Goal: Task Accomplishment & Management: Use online tool/utility

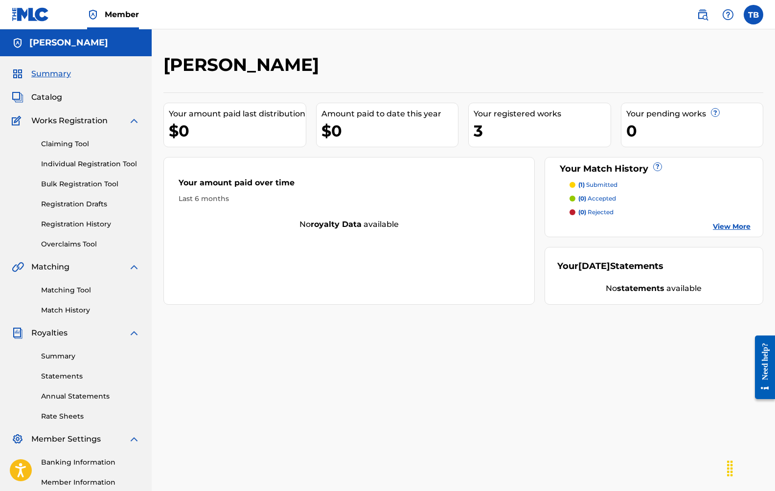
click at [593, 186] on p "(1) submitted" at bounding box center [597, 185] width 39 height 9
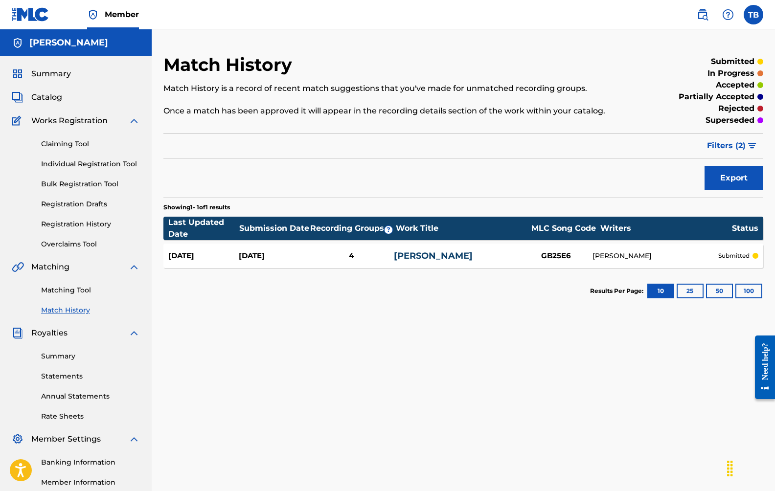
click at [75, 140] on link "Claiming Tool" at bounding box center [90, 144] width 99 height 10
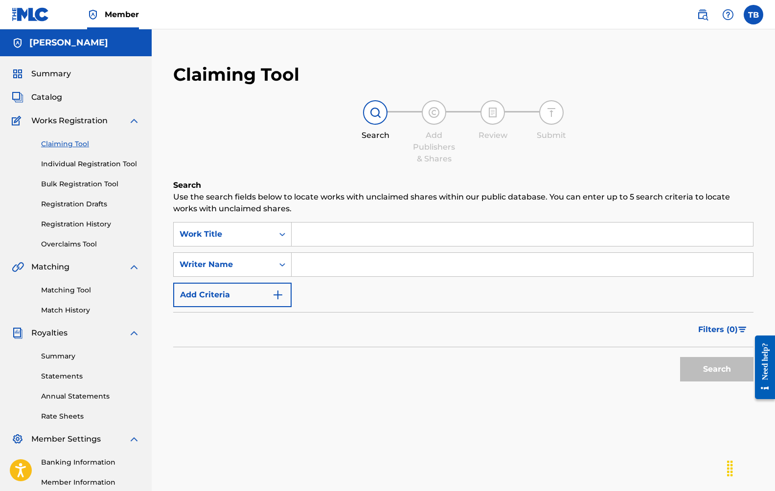
click at [305, 233] on input "Search Form" at bounding box center [522, 234] width 461 height 23
type input "wood wheels"
click at [259, 260] on div "Writer Name" at bounding box center [224, 265] width 88 height 12
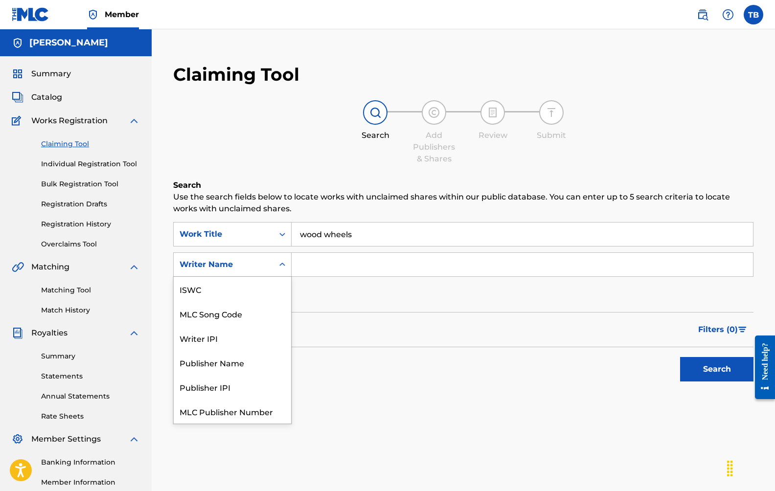
scroll to position [24, 0]
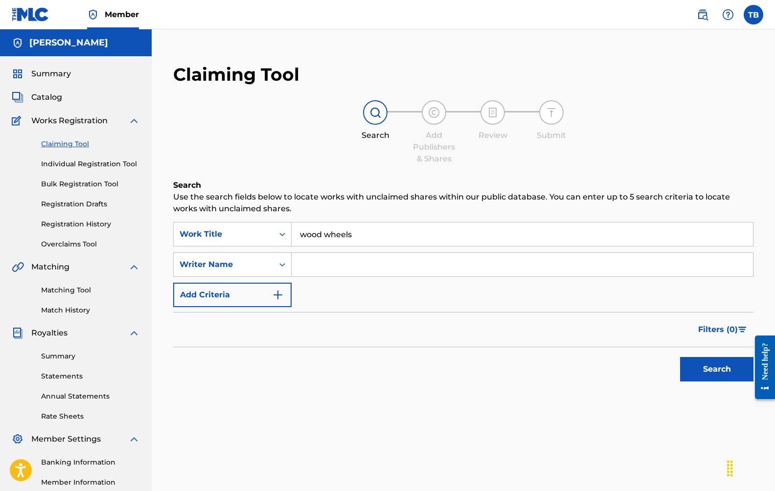
click at [328, 261] on input "Search Form" at bounding box center [522, 264] width 461 height 23
type input "[PERSON_NAME]"
click at [717, 369] on button "Search" at bounding box center [716, 369] width 73 height 24
click at [286, 237] on icon "Search Form" at bounding box center [282, 234] width 10 height 10
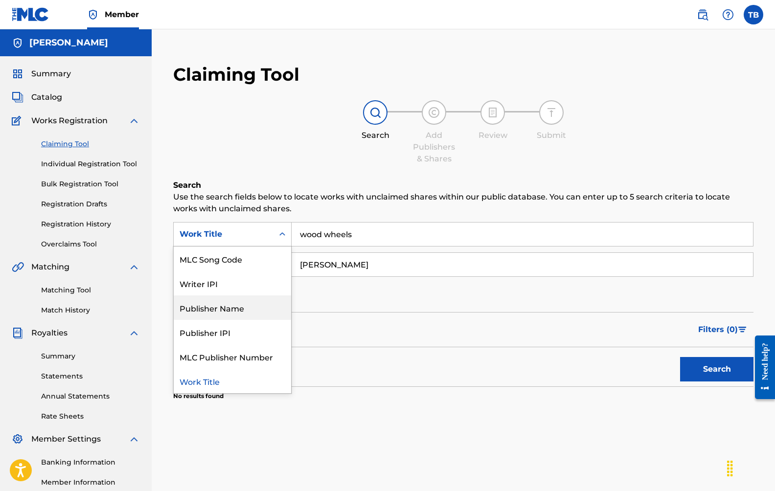
click at [267, 311] on div "Publisher Name" at bounding box center [232, 308] width 117 height 24
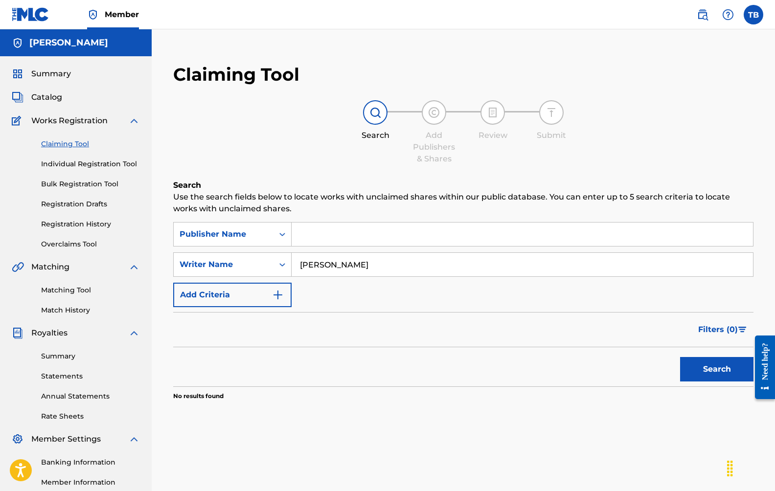
click at [313, 229] on input "Search Form" at bounding box center [522, 234] width 461 height 23
type input "fnkytwn"
click at [717, 369] on button "Search" at bounding box center [716, 369] width 73 height 24
drag, startPoint x: 358, startPoint y: 261, endPoint x: 320, endPoint y: 264, distance: 38.8
click at [320, 264] on input "[PERSON_NAME]" at bounding box center [522, 264] width 461 height 23
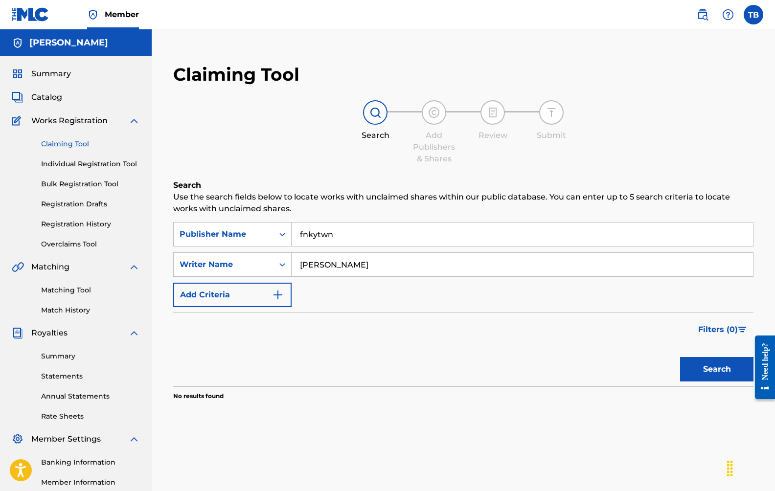
type input "[PERSON_NAME]"
click at [717, 369] on button "Search" at bounding box center [716, 369] width 73 height 24
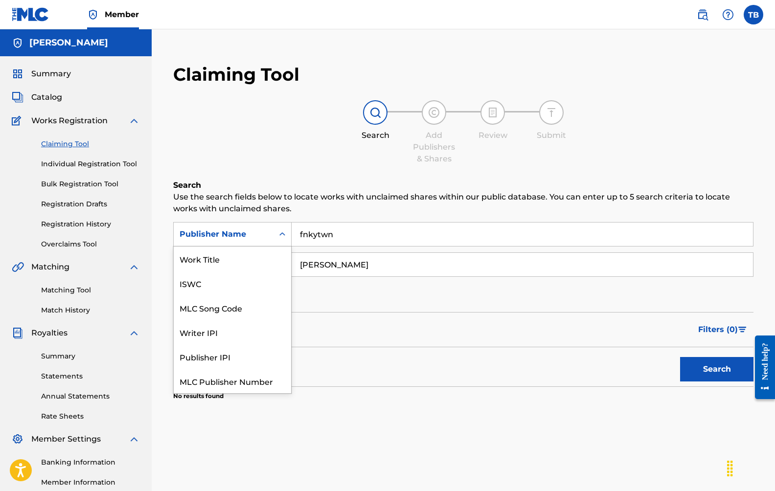
click at [277, 237] on div "Search Form" at bounding box center [283, 235] width 18 height 18
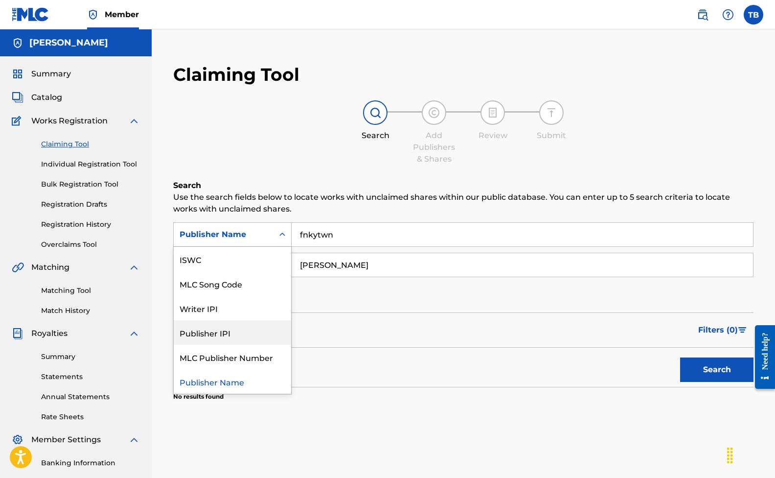
click at [258, 326] on div "Publisher IPI" at bounding box center [232, 332] width 117 height 24
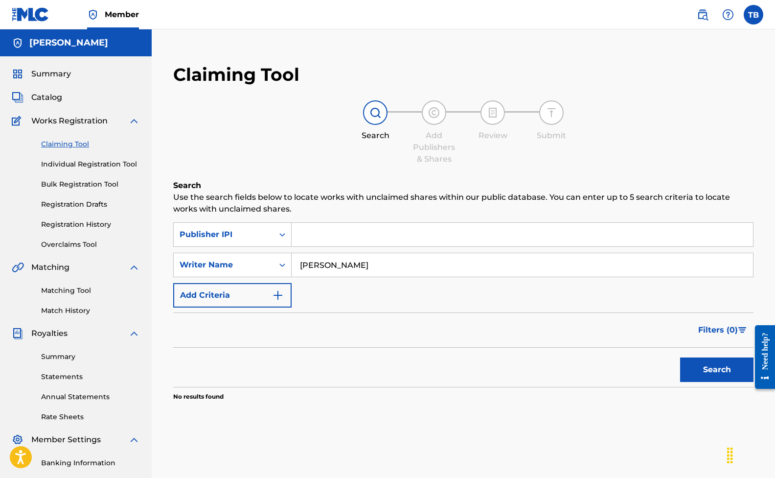
click at [322, 239] on input "Search Form" at bounding box center [522, 234] width 461 height 23
paste input "1184965413"
type input "1184965413"
click at [711, 371] on button "Search" at bounding box center [716, 369] width 73 height 24
drag, startPoint x: 367, startPoint y: 267, endPoint x: 282, endPoint y: 263, distance: 84.7
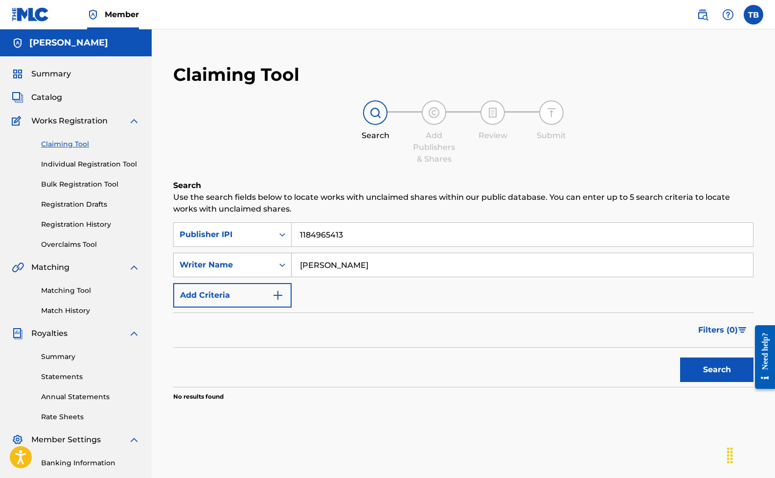
click at [282, 263] on div "SearchWithCriteria92c9a3a5-d700-4881-9f9c-824665d8a62b Writer Name [PERSON_NAME]" at bounding box center [463, 264] width 580 height 24
click at [259, 257] on div "Writer Name" at bounding box center [224, 264] width 100 height 19
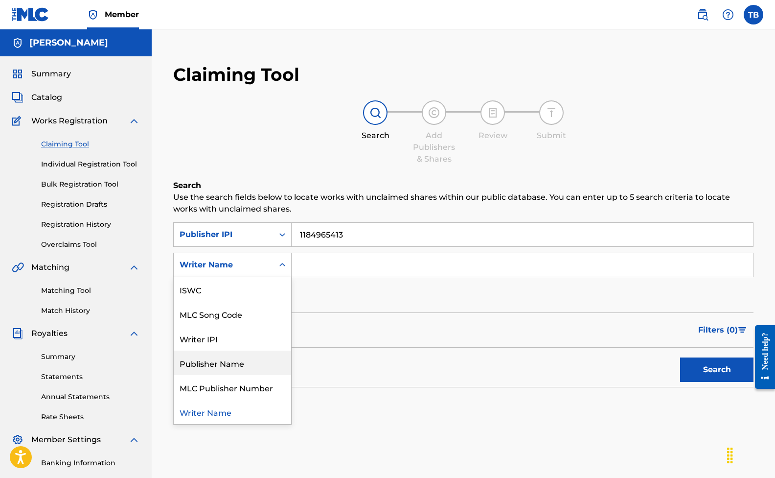
click at [252, 362] on div "Publisher Name" at bounding box center [232, 362] width 117 height 24
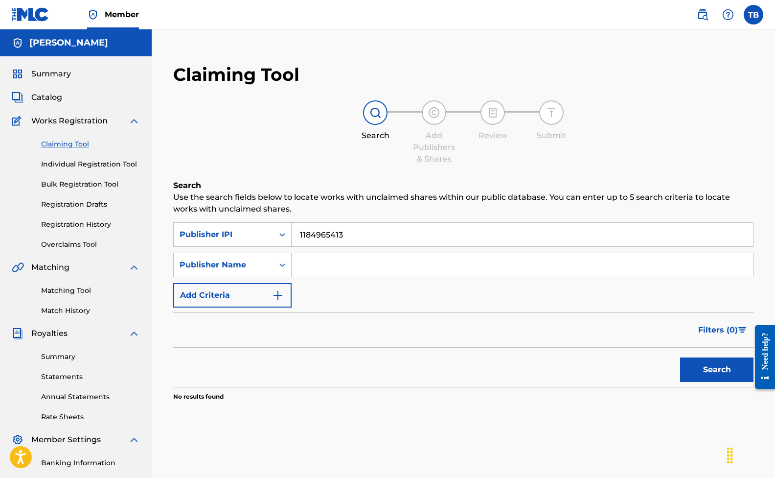
click at [313, 272] on input "Search Form" at bounding box center [522, 264] width 461 height 23
type input "fnkytwn"
click at [717, 369] on button "Search" at bounding box center [716, 369] width 73 height 24
